Goal: Task Accomplishment & Management: Manage account settings

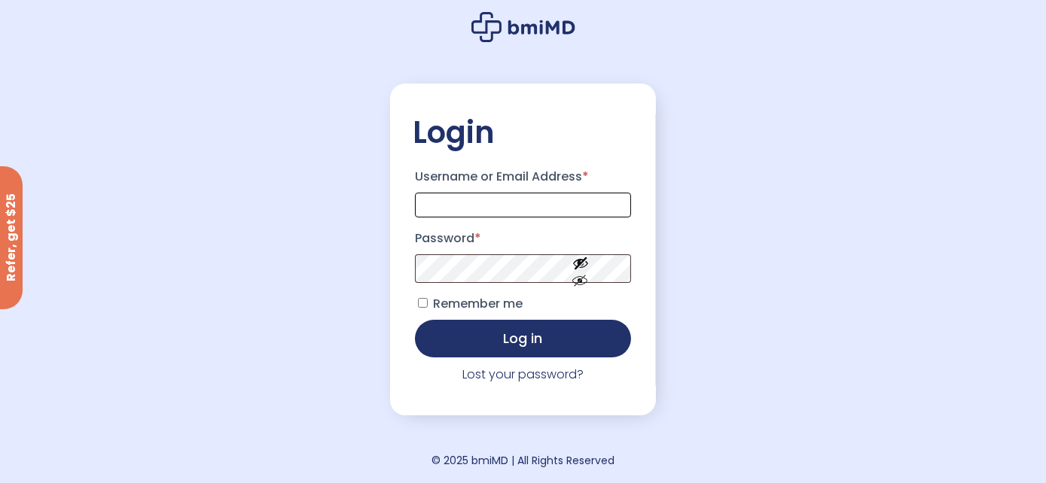
click at [562, 201] on input "Username or Email Address *" at bounding box center [523, 205] width 217 height 25
type input "**********"
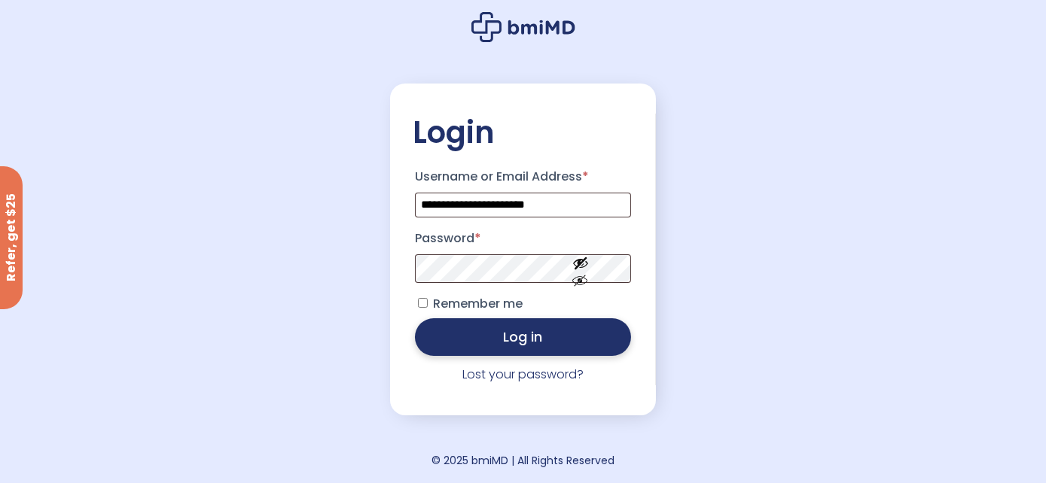
click at [501, 334] on button "Log in" at bounding box center [523, 337] width 217 height 38
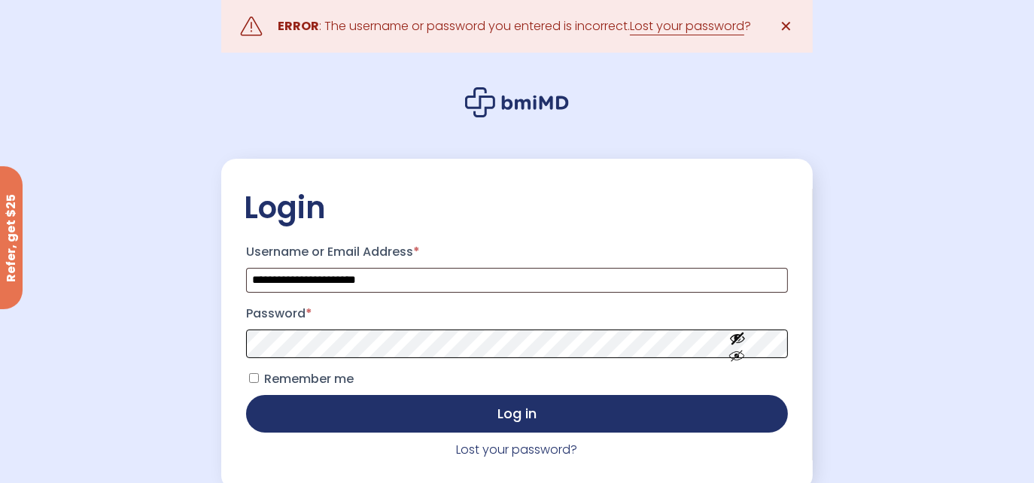
click at [246, 395] on button "Log in" at bounding box center [517, 414] width 542 height 38
